Goal: Task Accomplishment & Management: Complete application form

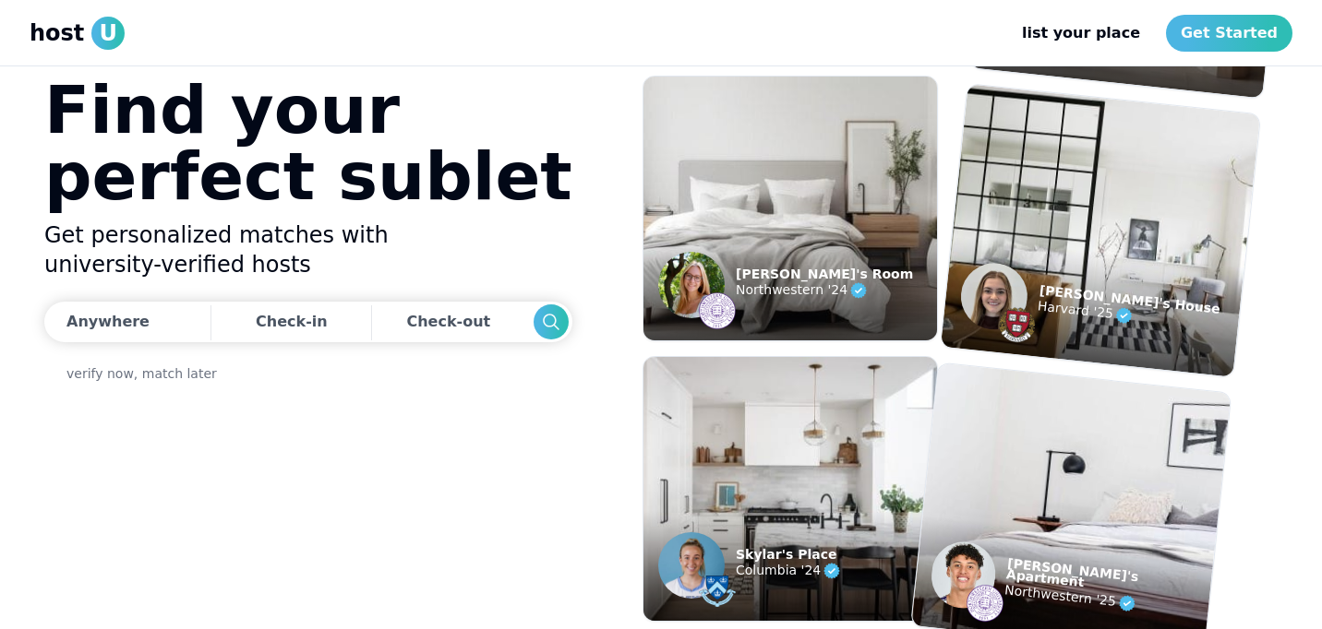
click at [1074, 516] on img at bounding box center [1071, 510] width 352 height 322
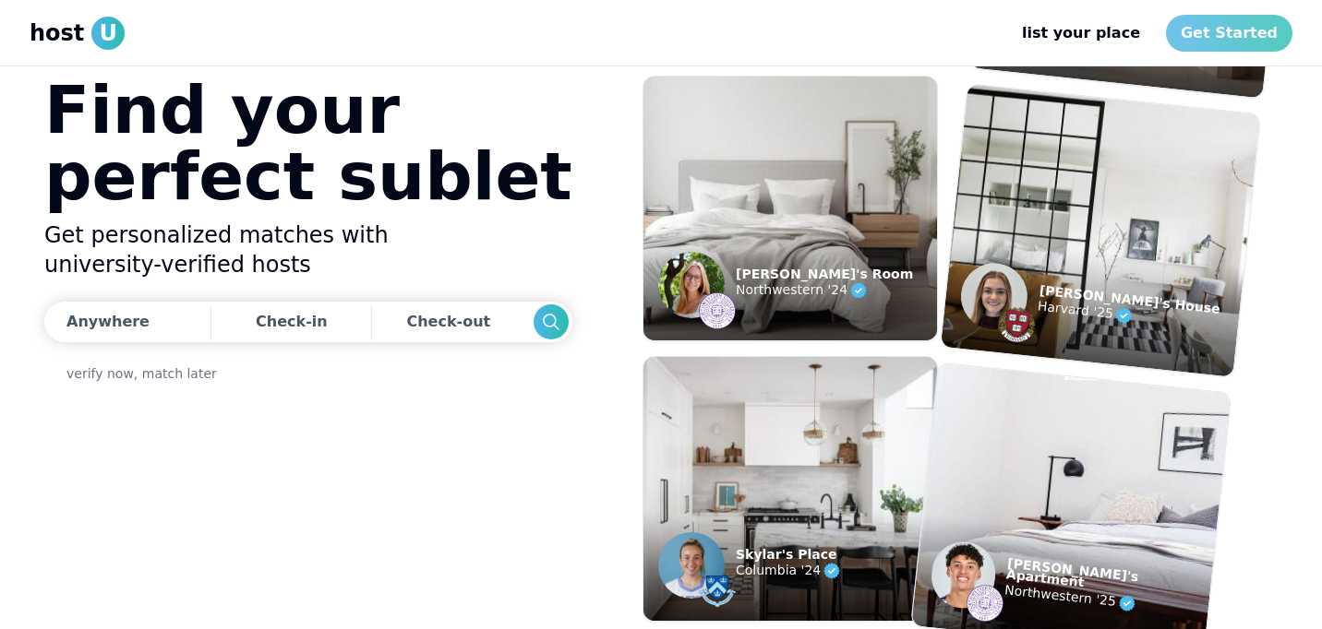
click at [1261, 35] on link "Get Started" at bounding box center [1229, 33] width 126 height 37
click at [1088, 34] on link "list your place" at bounding box center [1081, 33] width 148 height 37
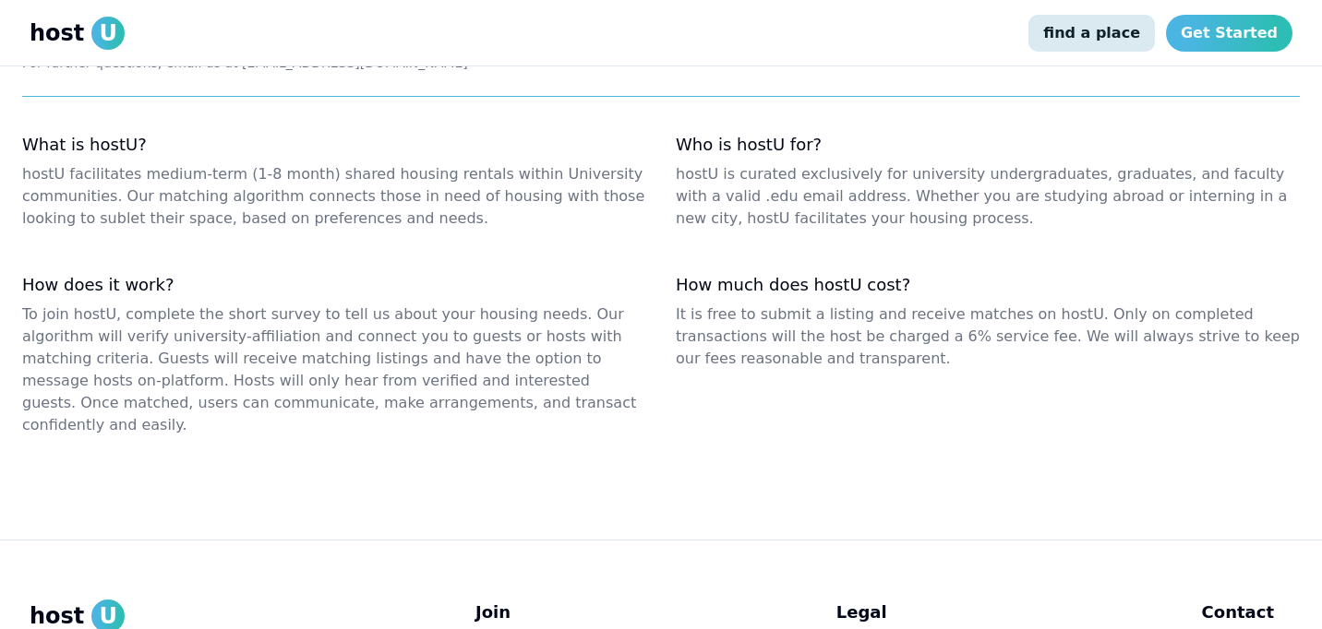
scroll to position [2327, 0]
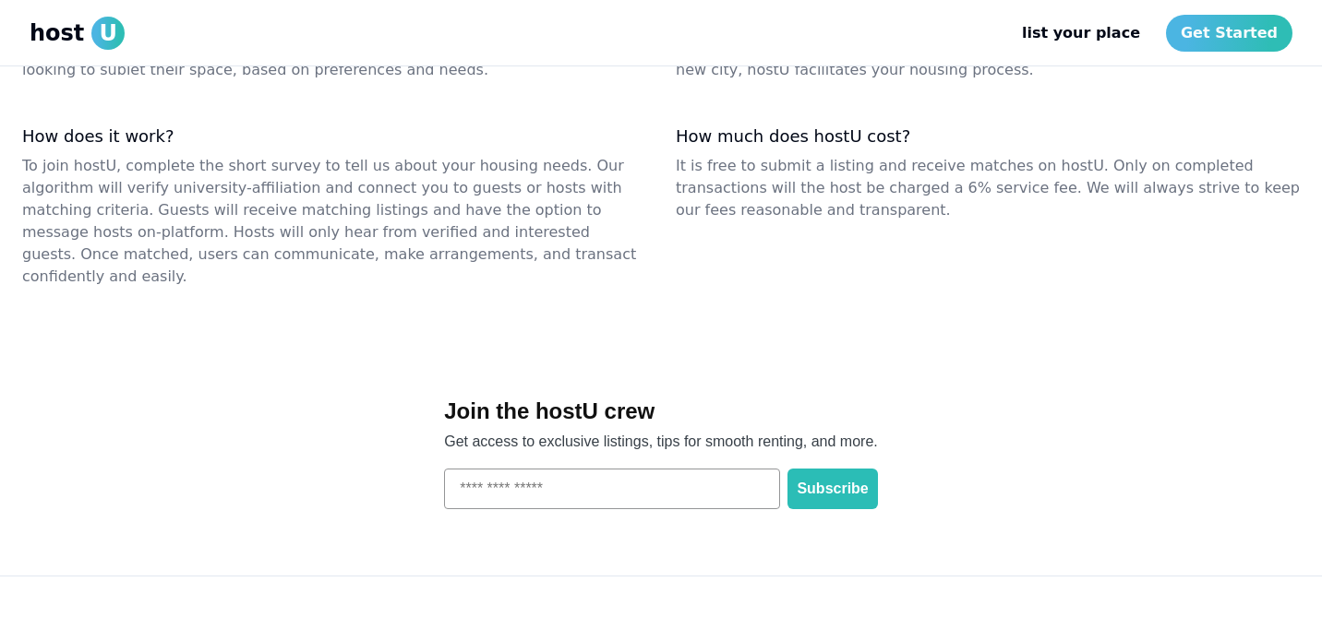
scroll to position [2342, 0]
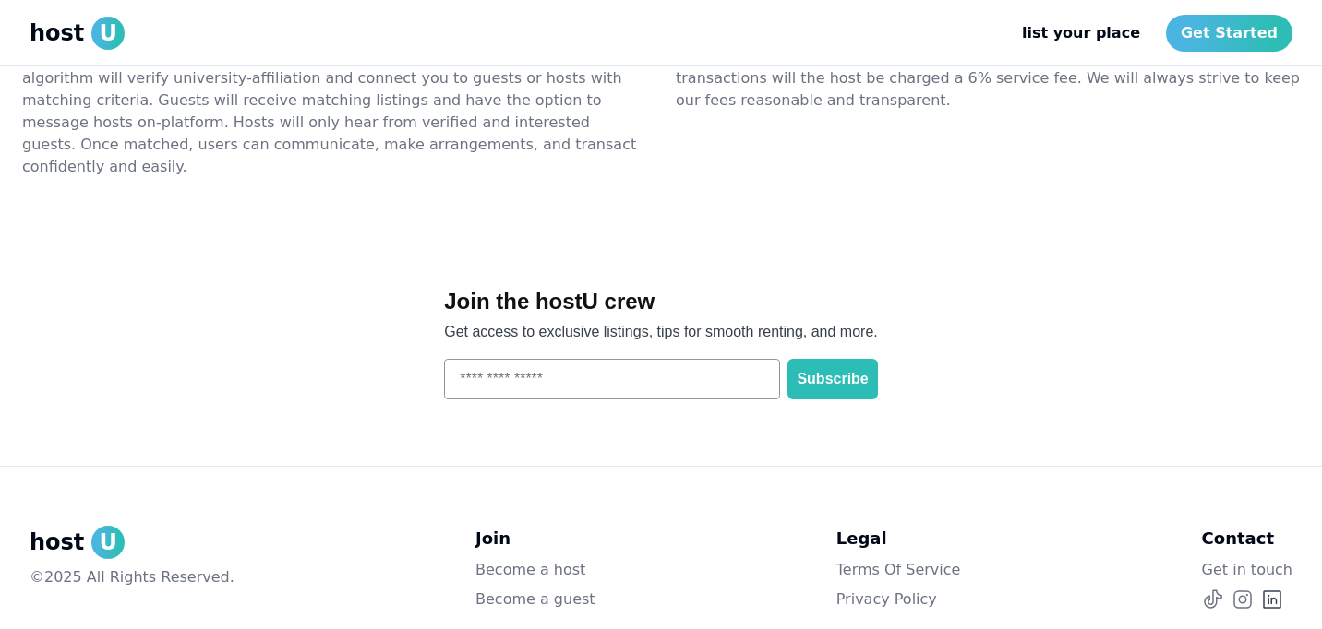
click at [1282, 589] on icon at bounding box center [1272, 600] width 22 height 22
click at [1221, 589] on icon at bounding box center [1213, 600] width 22 height 22
click at [1251, 589] on icon at bounding box center [1242, 600] width 22 height 22
